Goal: Task Accomplishment & Management: Use online tool/utility

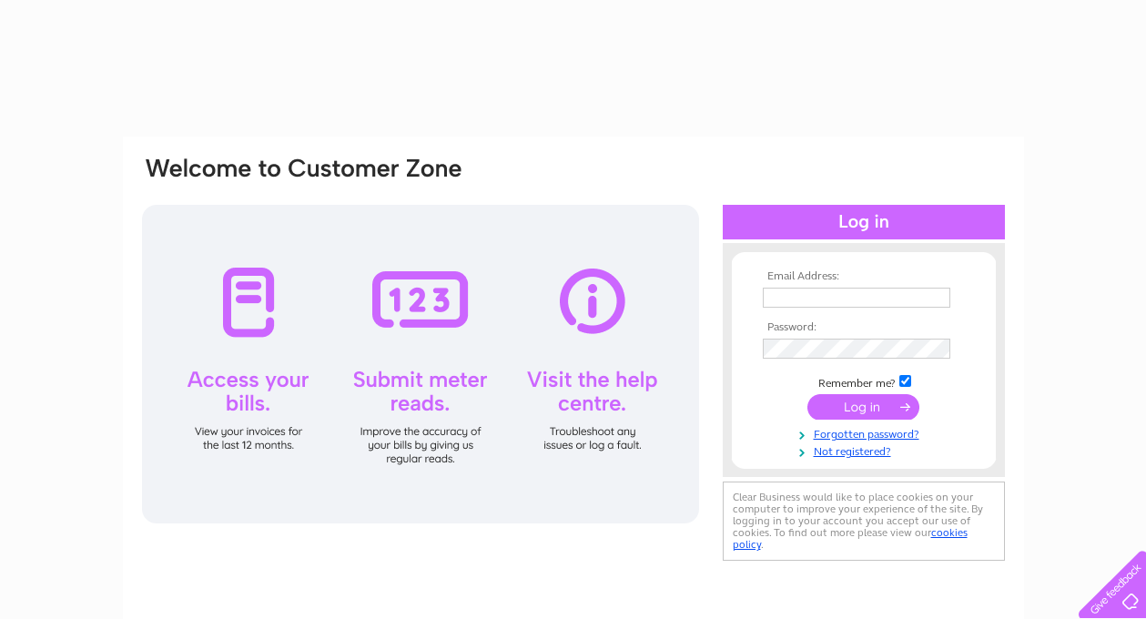
click at [797, 301] on input "text" at bounding box center [855, 298] width 187 height 20
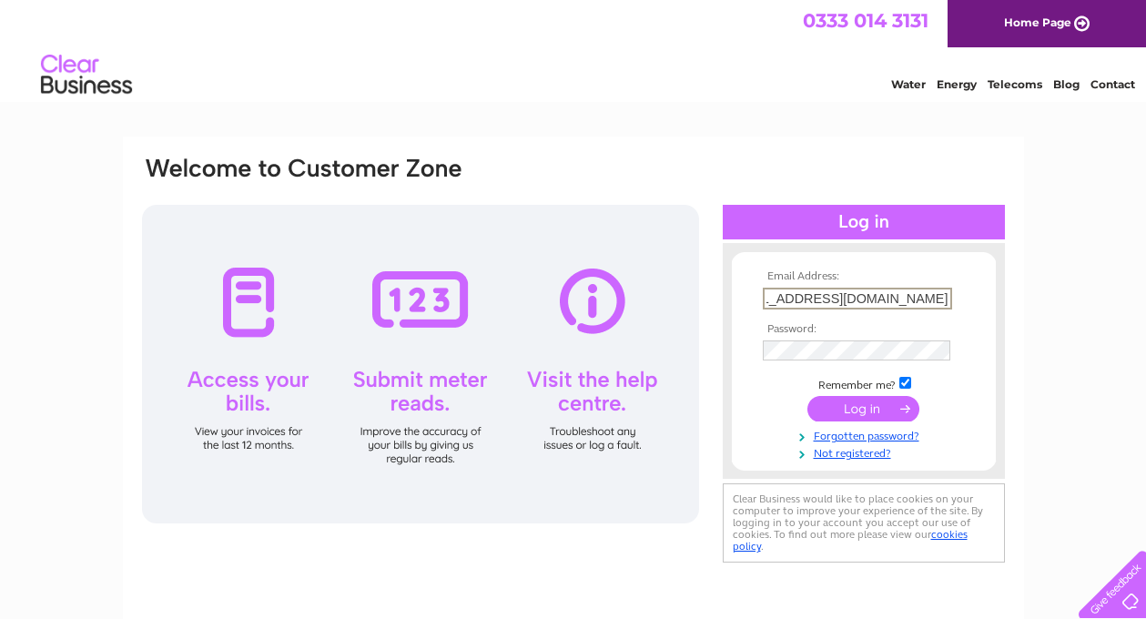
scroll to position [0, 52]
type input "orientalhouseincoatbridge@hotmail.com"
click at [862, 408] on input "submit" at bounding box center [863, 408] width 112 height 25
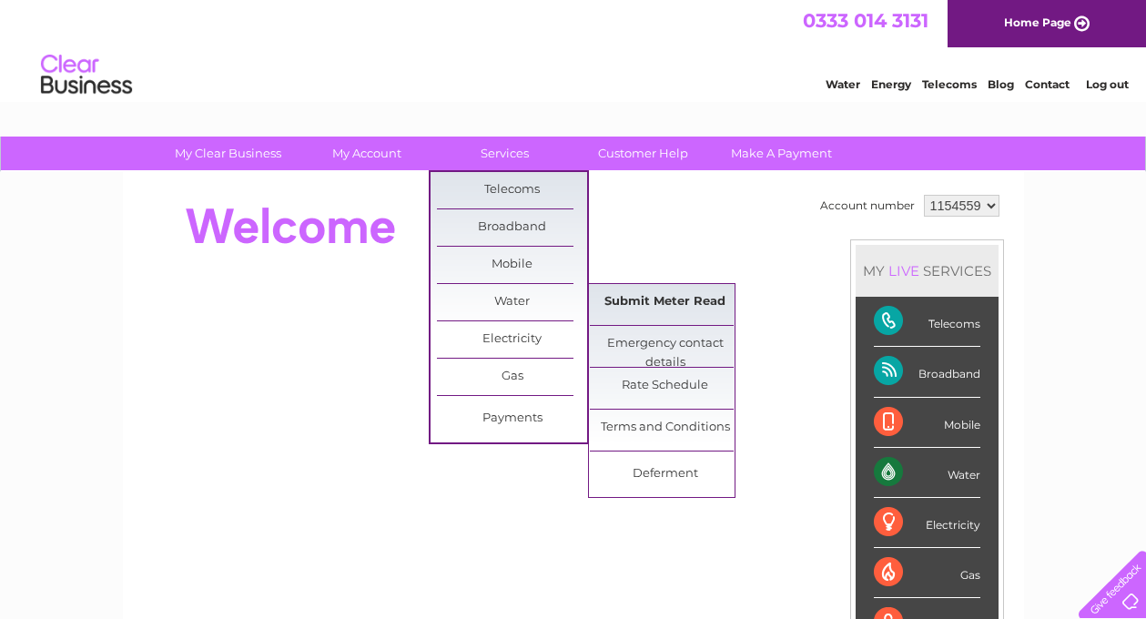
click at [620, 296] on link "Submit Meter Read" at bounding box center [665, 302] width 150 height 36
